Goal: Check status: Check status

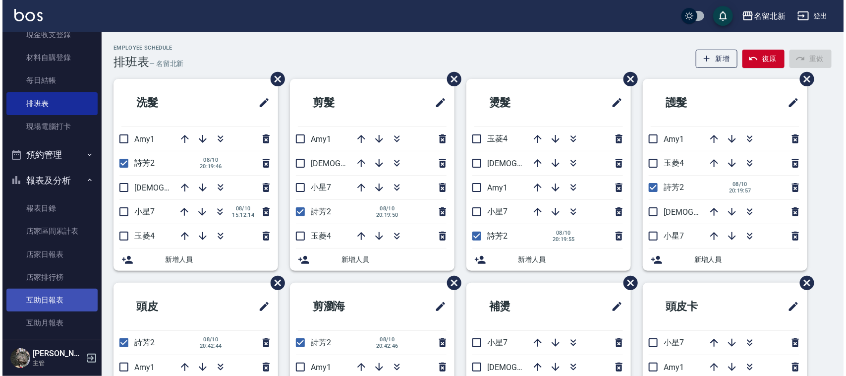
scroll to position [186, 0]
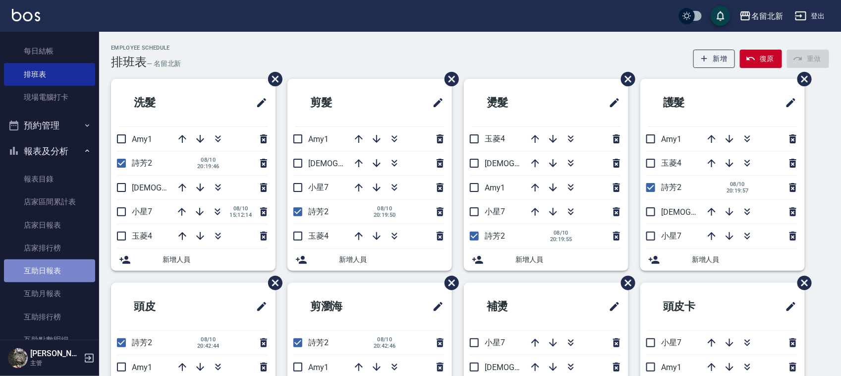
click at [53, 272] on link "互助日報表" at bounding box center [49, 270] width 91 height 23
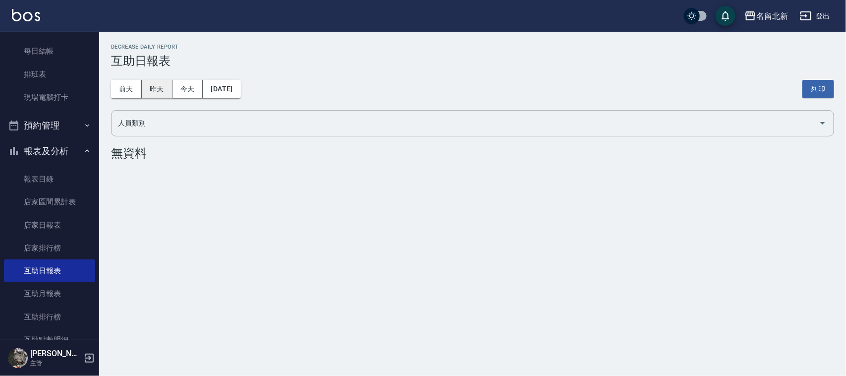
click at [162, 91] on button "昨天" at bounding box center [157, 89] width 31 height 18
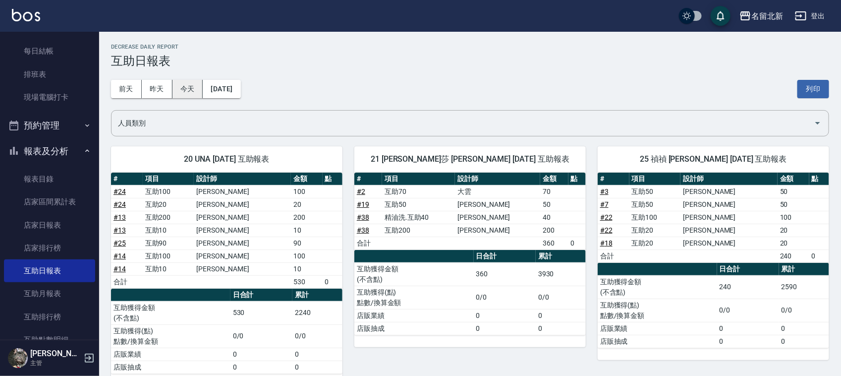
click at [191, 85] on button "今天" at bounding box center [187, 89] width 31 height 18
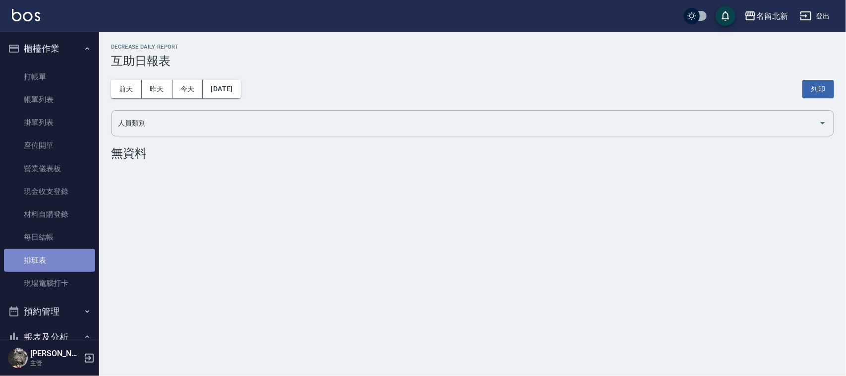
click at [53, 259] on link "排班表" at bounding box center [49, 260] width 91 height 23
